Goal: Check status: Check status

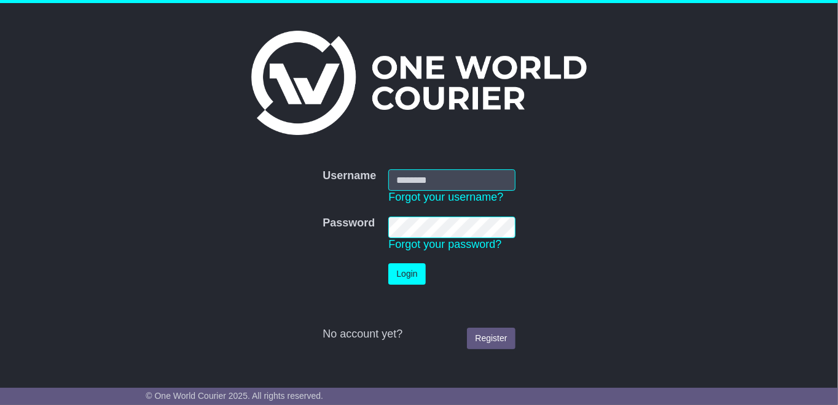
type input "**********"
click at [416, 278] on button "Login" at bounding box center [406, 273] width 37 height 21
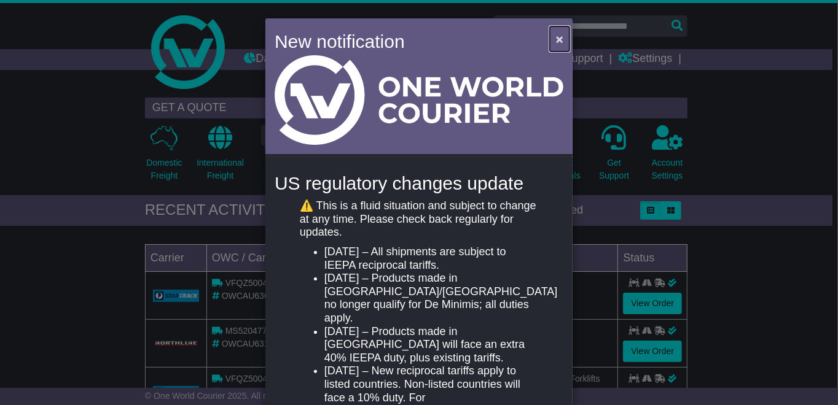
click at [556, 37] on span "×" at bounding box center [559, 39] width 7 height 14
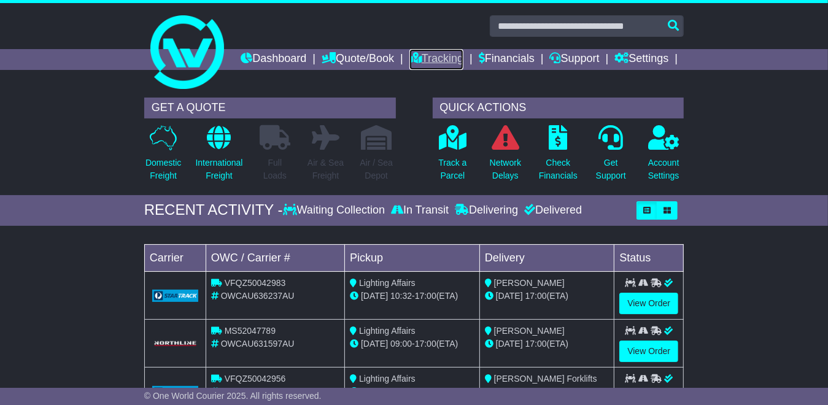
click at [464, 61] on link "Tracking" at bounding box center [437, 59] width 54 height 21
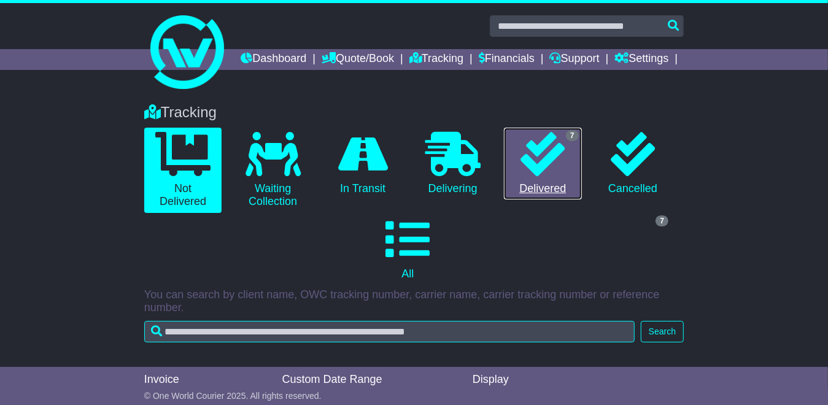
click at [555, 198] on link "7 Delivered" at bounding box center [543, 164] width 78 height 72
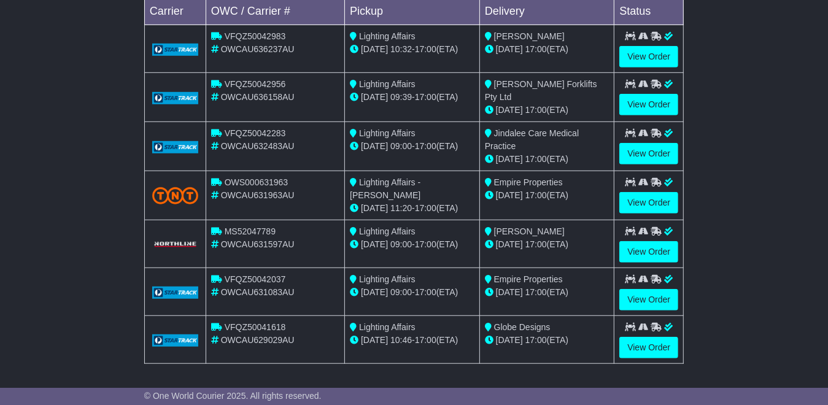
scroll to position [504, 0]
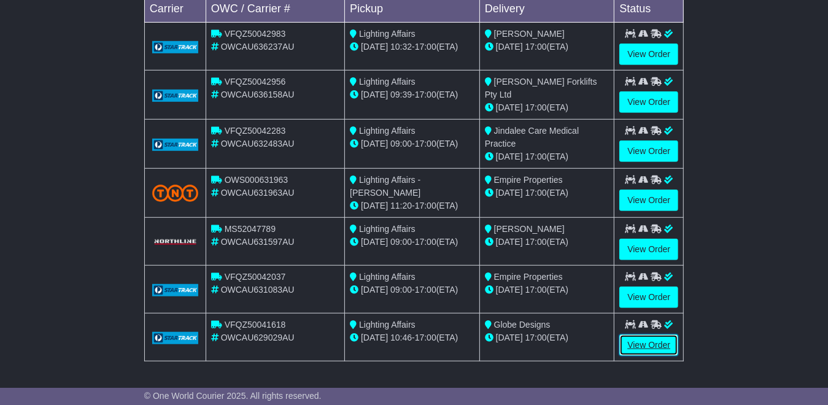
click at [645, 343] on link "View Order" at bounding box center [649, 345] width 59 height 21
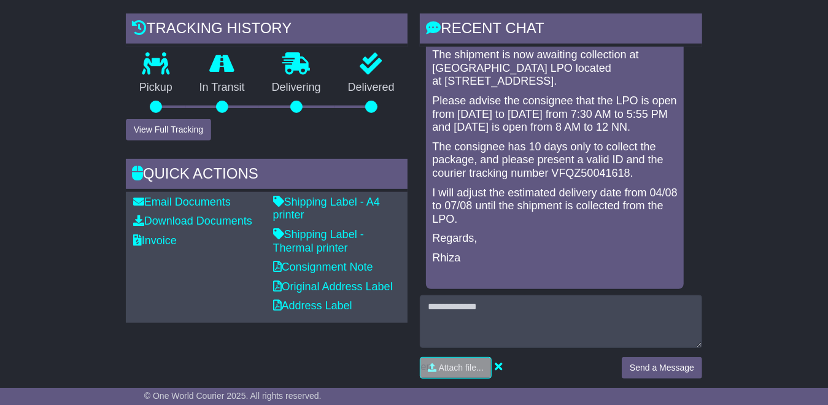
scroll to position [288, 0]
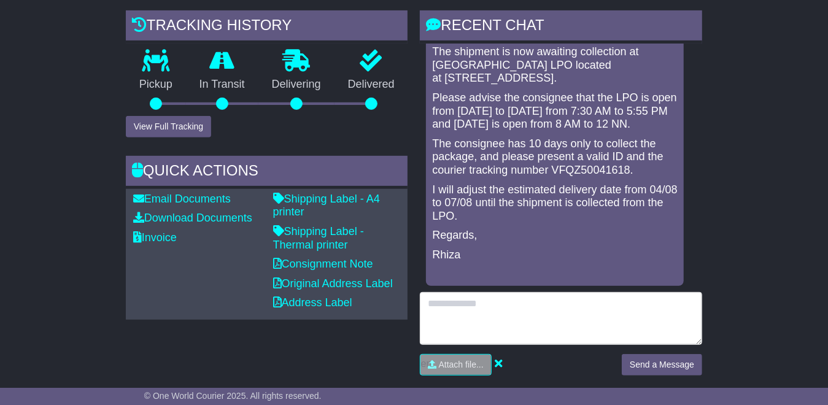
click at [487, 320] on textarea at bounding box center [561, 318] width 283 height 53
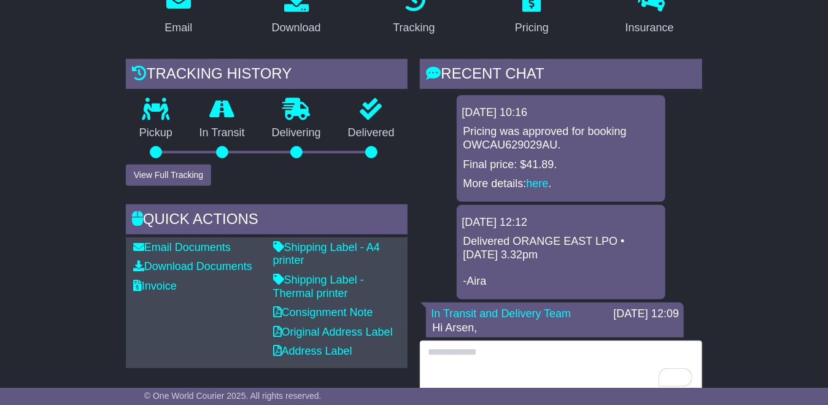
scroll to position [240, 0]
click at [491, 383] on textarea "To enrich screen reader interactions, please activate Accessibility in Grammarl…" at bounding box center [561, 367] width 283 height 53
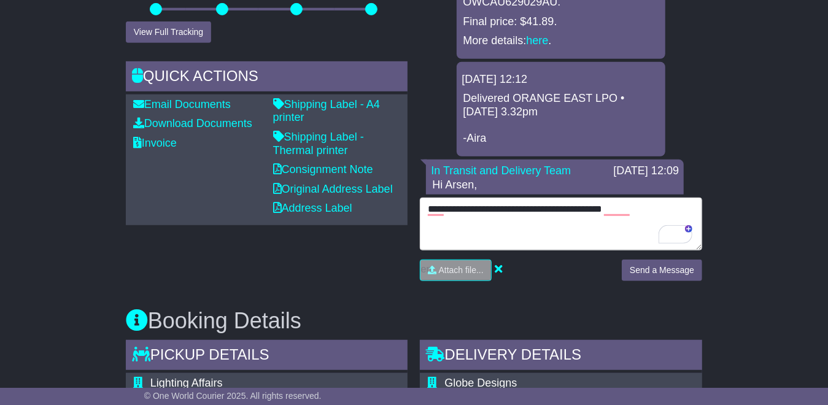
scroll to position [443, 0]
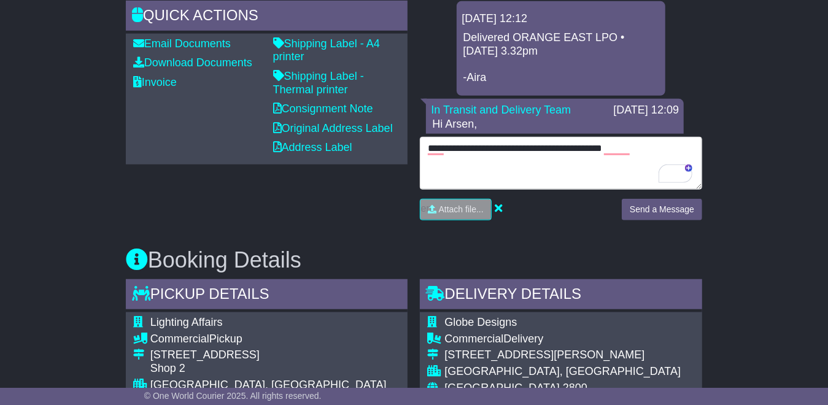
drag, startPoint x: 633, startPoint y: 166, endPoint x: 602, endPoint y: 165, distance: 30.7
click at [602, 165] on textarea "**********" at bounding box center [561, 163] width 283 height 53
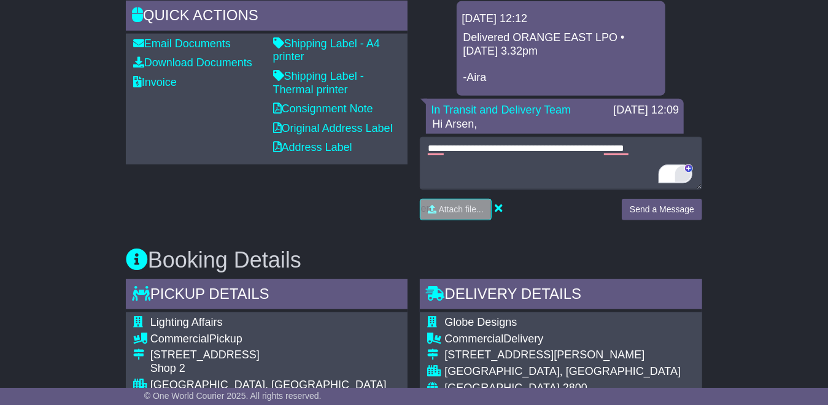
click at [684, 181] on div "2" at bounding box center [683, 173] width 15 height 15
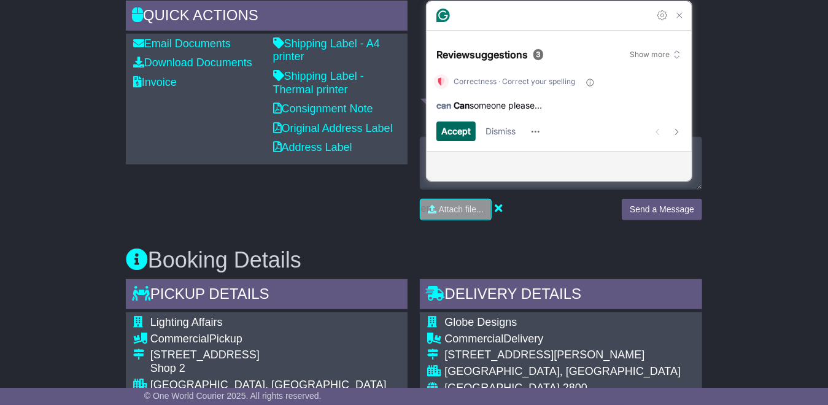
click at [465, 136] on span "Accept" at bounding box center [456, 132] width 29 height 14
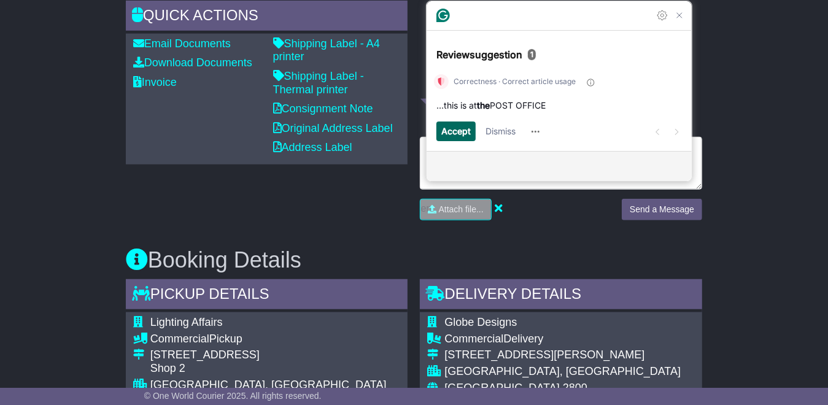
scroll to position [423, 0]
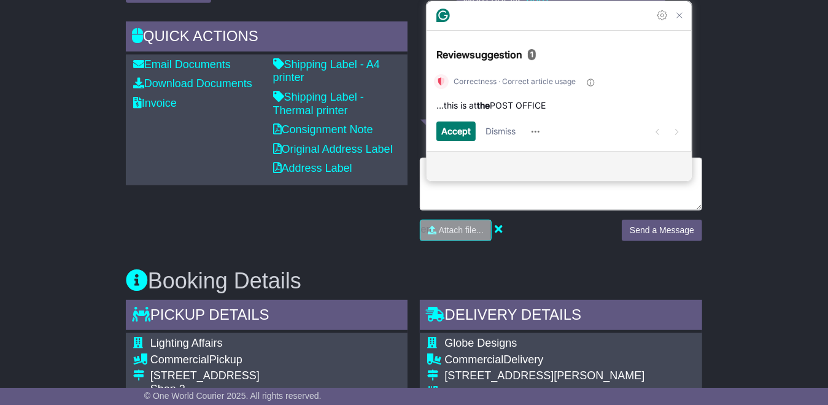
type textarea "**********"
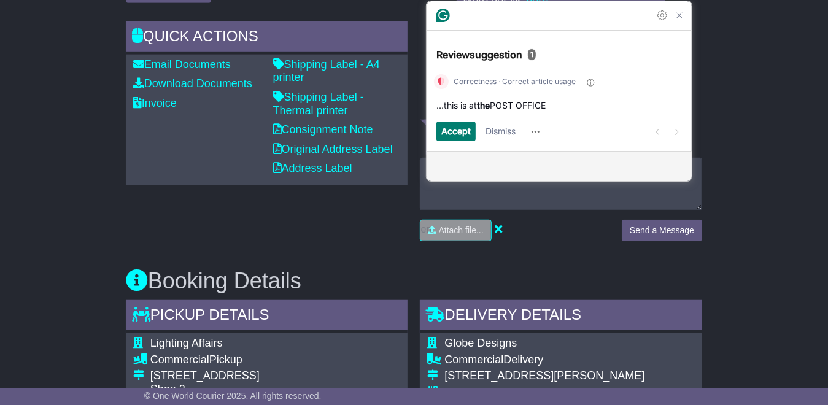
click at [650, 232] on div "**********" at bounding box center [561, 204] width 283 height 93
click at [669, 241] on button "Send a Message" at bounding box center [662, 230] width 80 height 21
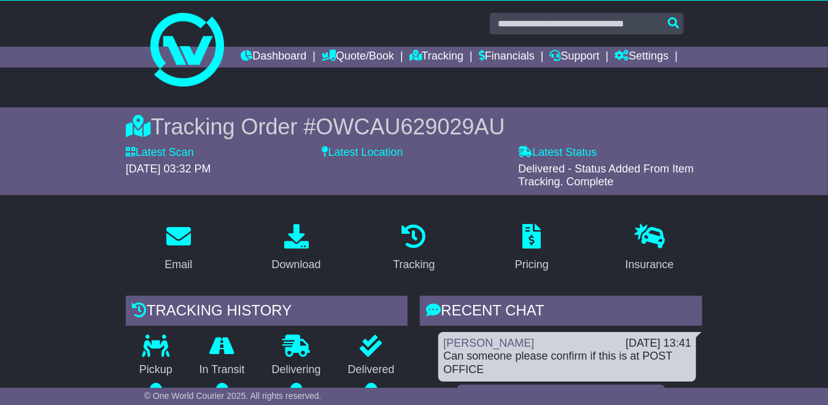
scroll to position [0, 0]
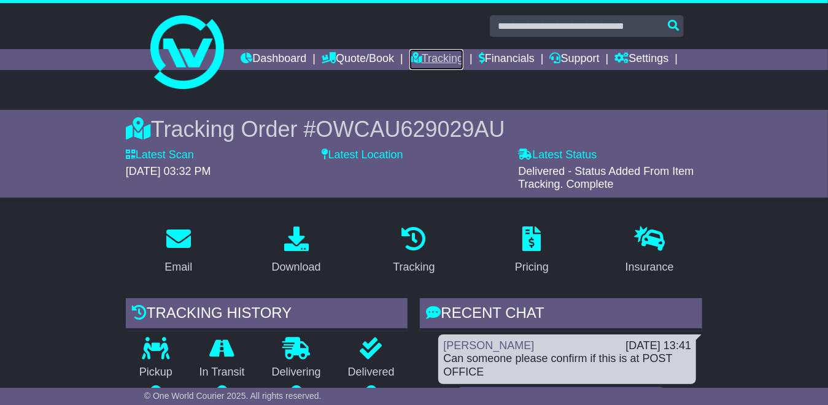
click at [464, 58] on link "Tracking" at bounding box center [437, 59] width 54 height 21
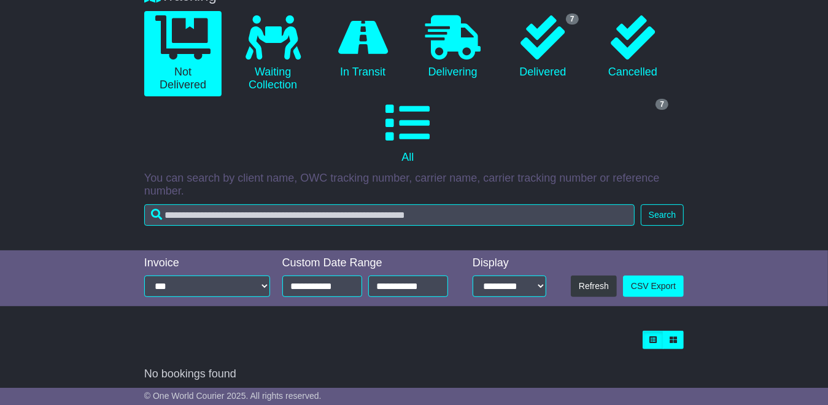
scroll to position [144, 0]
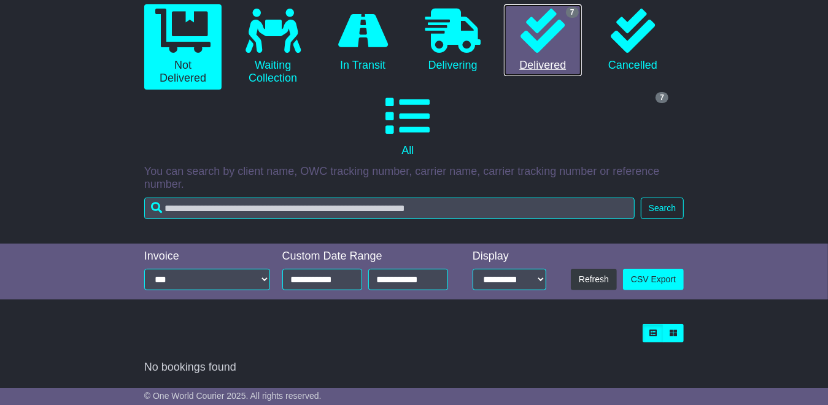
click at [515, 22] on link "7 Delivered" at bounding box center [543, 40] width 78 height 72
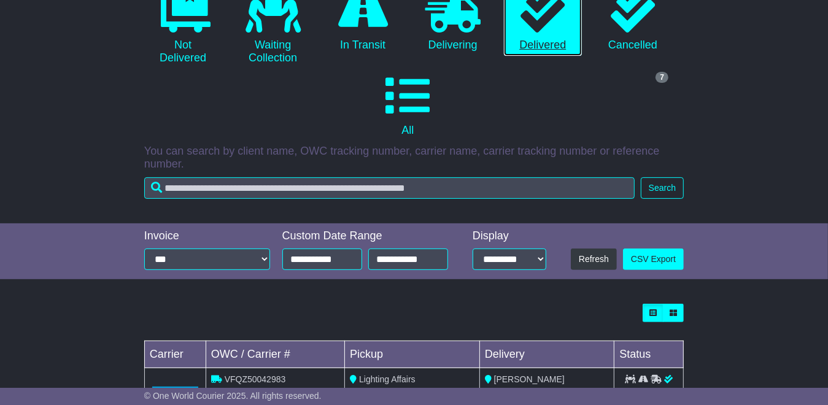
click at [558, 33] on icon at bounding box center [543, 10] width 44 height 44
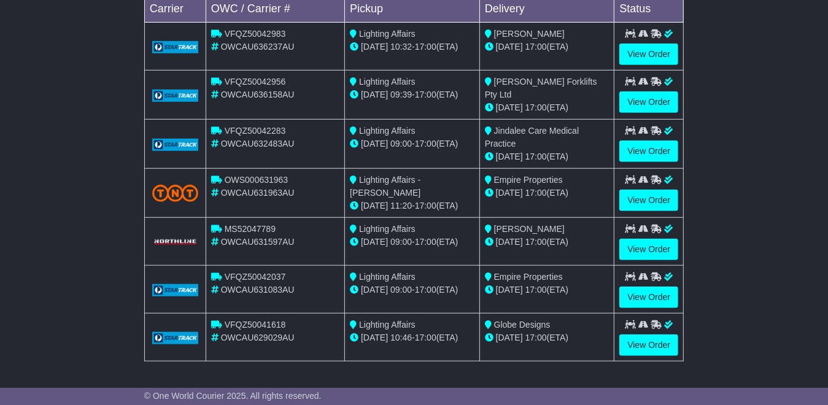
scroll to position [504, 0]
click at [660, 346] on link "View Order" at bounding box center [649, 345] width 59 height 21
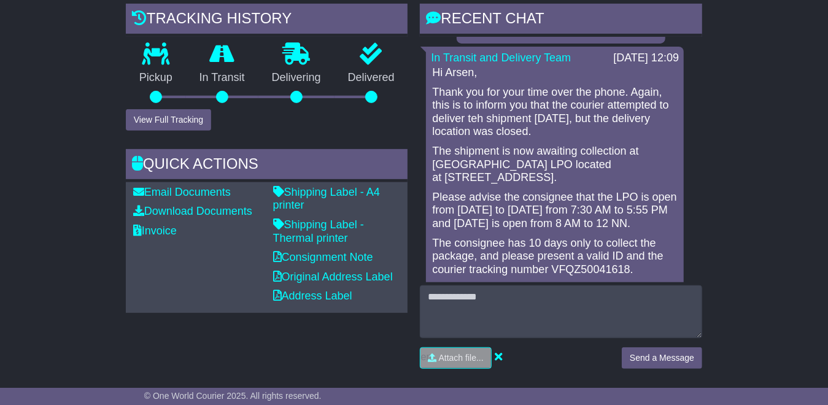
scroll to position [242, 0]
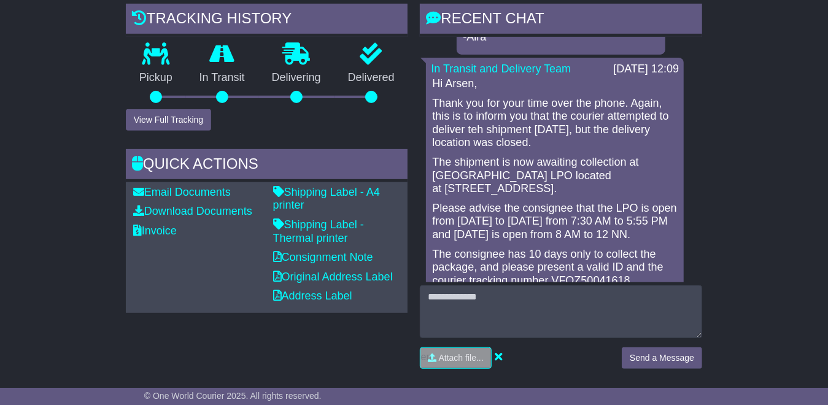
drag, startPoint x: 472, startPoint y: 266, endPoint x: 429, endPoint y: 79, distance: 192.2
click at [429, 79] on div "In Transit and Delivery Team [DATE] 12:09 Hi [PERSON_NAME], Thank you for your …" at bounding box center [555, 227] width 258 height 338
copy div "In Transit and Delivery Team [DATE] 12:09 Hi [PERSON_NAME], Thank you for your …"
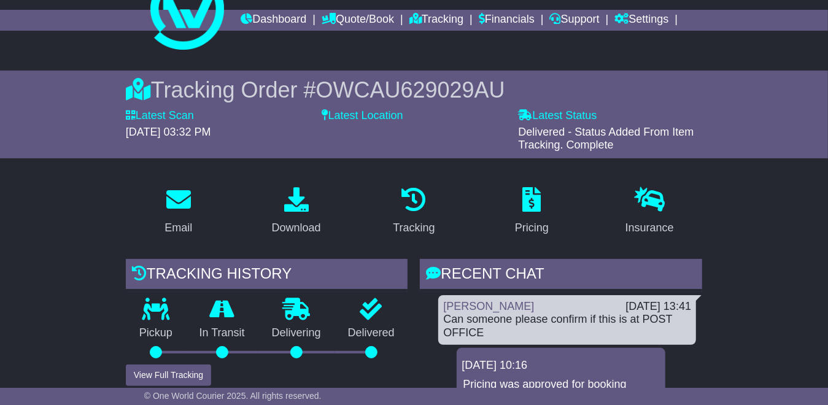
scroll to position [0, 0]
